Goal: Task Accomplishment & Management: Use online tool/utility

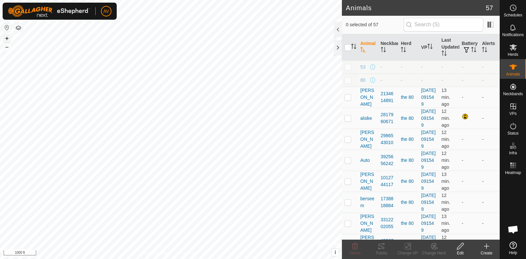
click at [7, 37] on button "+" at bounding box center [7, 38] width 8 height 8
click at [6, 38] on button "+" at bounding box center [7, 38] width 8 height 8
click at [8, 48] on button "–" at bounding box center [7, 47] width 8 height 8
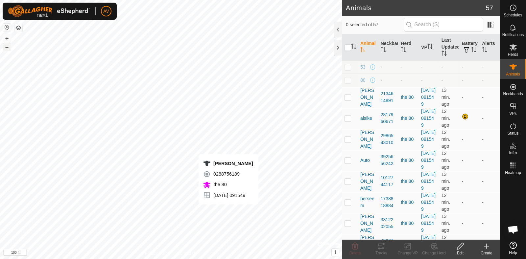
checkbox input "true"
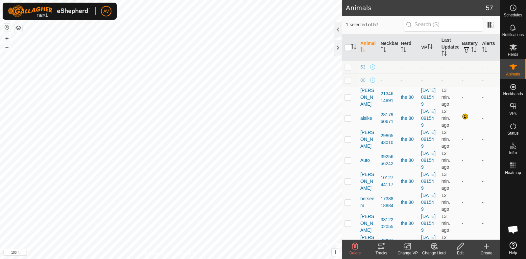
click at [383, 253] on div "Tracks" at bounding box center [381, 253] width 26 height 6
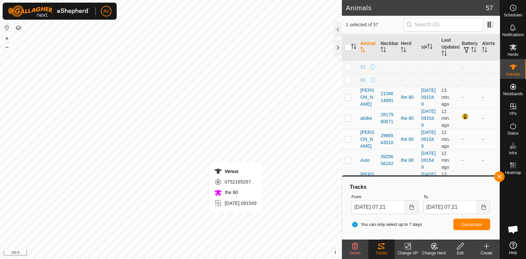
checkbox input "true"
checkbox input "false"
click at [461, 224] on span "Generate" at bounding box center [471, 224] width 20 height 5
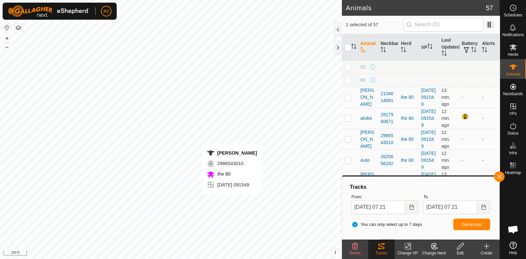
checkbox input "true"
checkbox input "false"
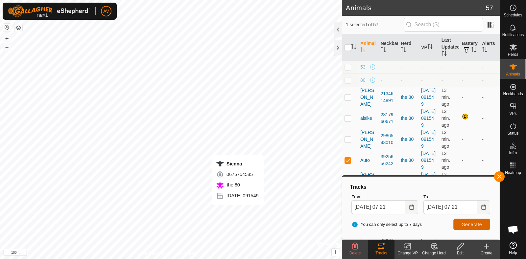
click at [481, 224] on span "Generate" at bounding box center [471, 224] width 20 height 5
checkbox input "false"
checkbox input "true"
click at [474, 220] on button "Generate" at bounding box center [471, 224] width 37 height 11
click at [11, 47] on button "–" at bounding box center [7, 47] width 8 height 8
